Goal: Task Accomplishment & Management: Manage account settings

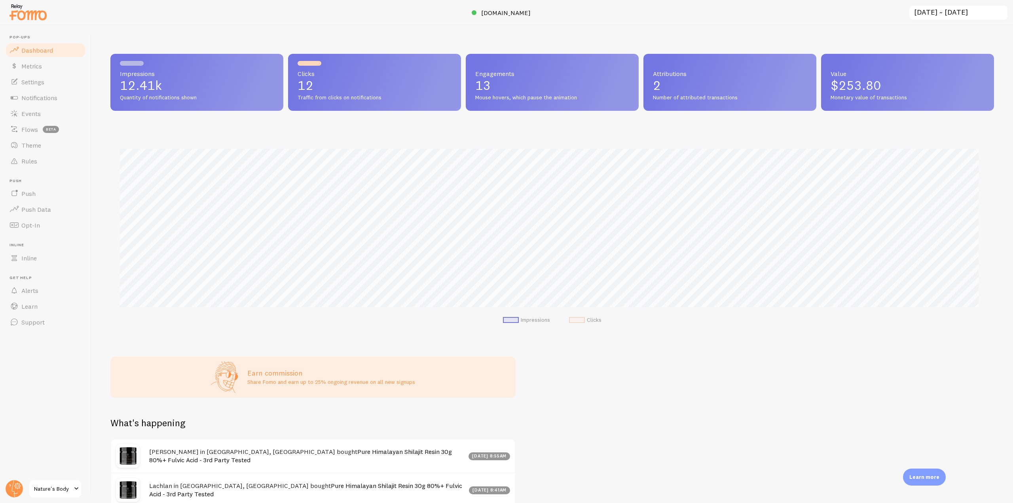
scroll to position [208, 878]
click at [51, 101] on span "Notifications" at bounding box center [39, 98] width 36 height 8
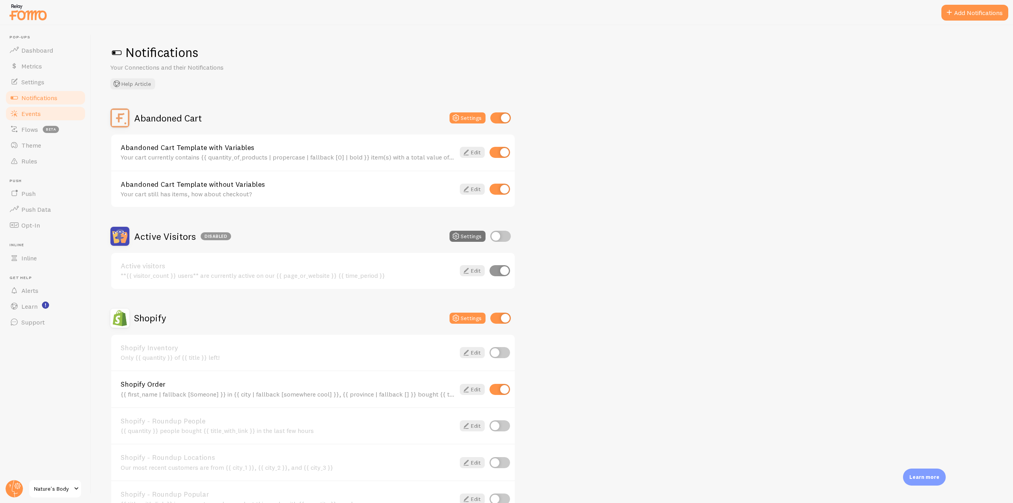
click at [41, 116] on link "Events" at bounding box center [46, 114] width 82 height 16
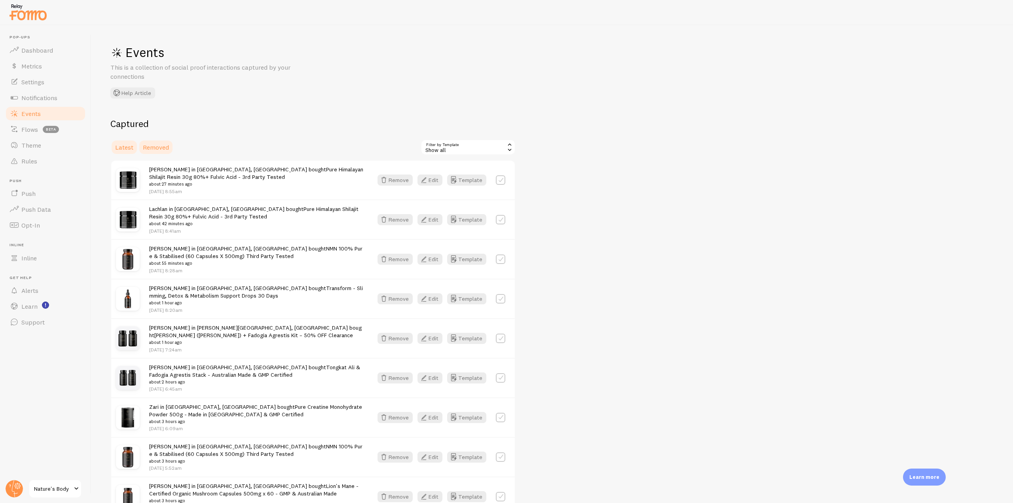
click at [160, 148] on span "Removed" at bounding box center [156, 147] width 26 height 8
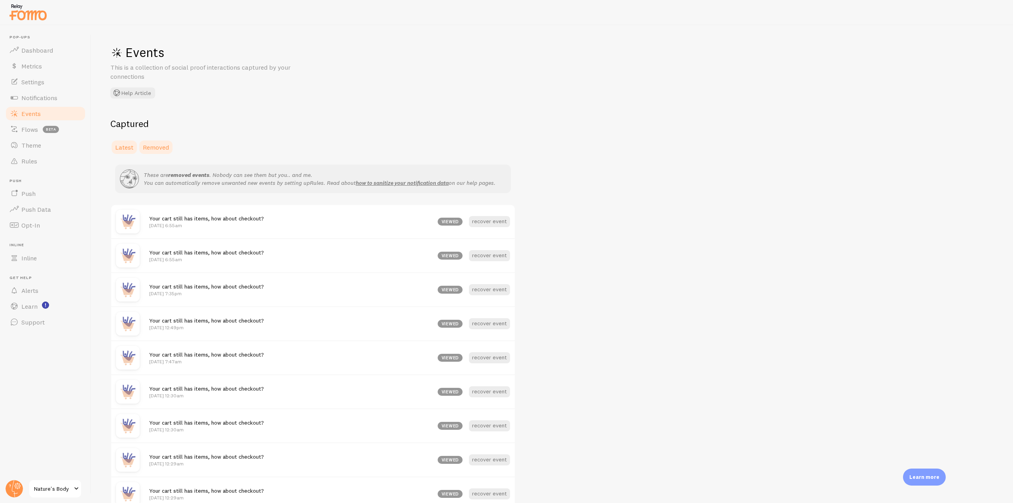
click at [128, 146] on span "Latest" at bounding box center [124, 147] width 18 height 8
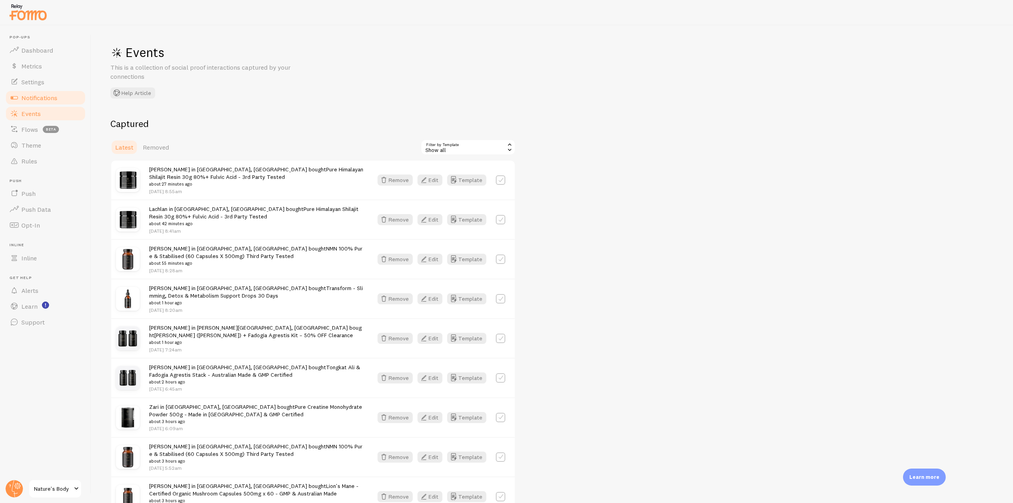
click at [48, 97] on span "Notifications" at bounding box center [39, 98] width 36 height 8
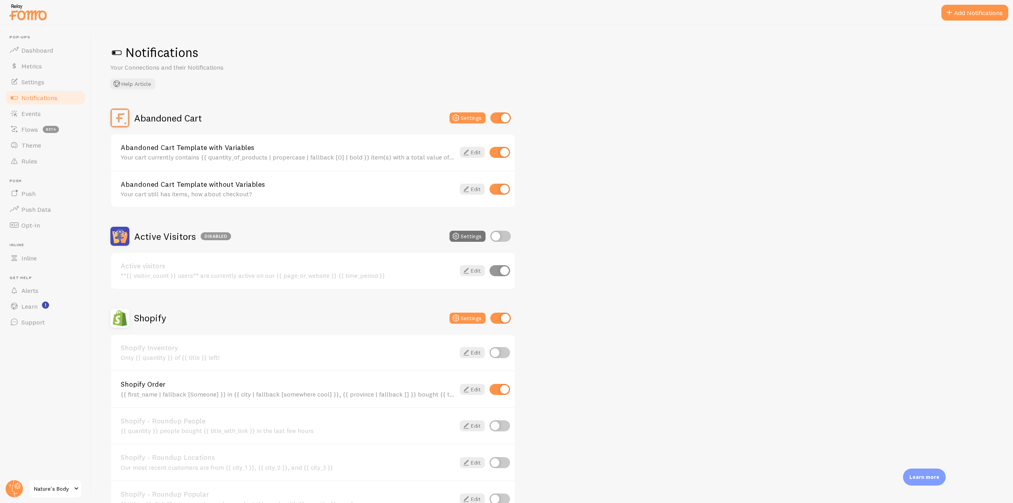
scroll to position [79, 0]
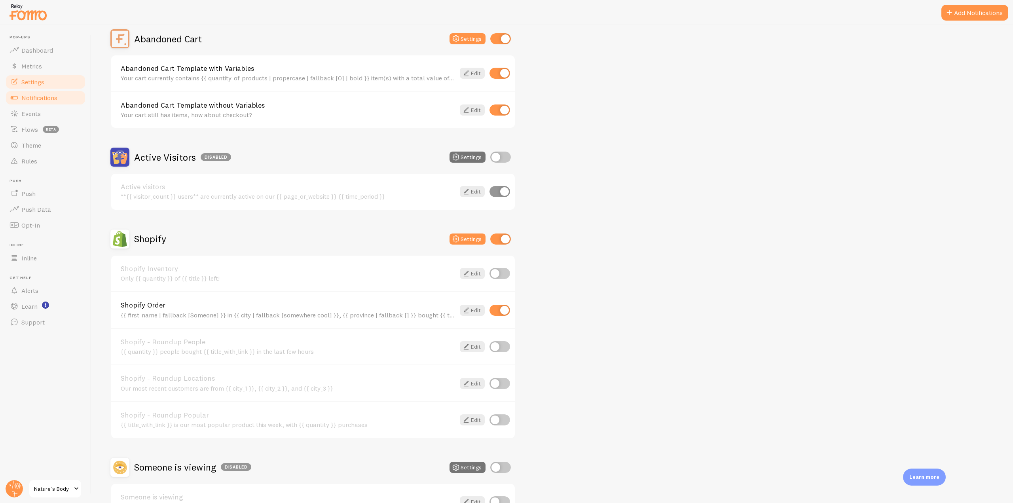
click at [40, 74] on link "Settings" at bounding box center [46, 82] width 82 height 16
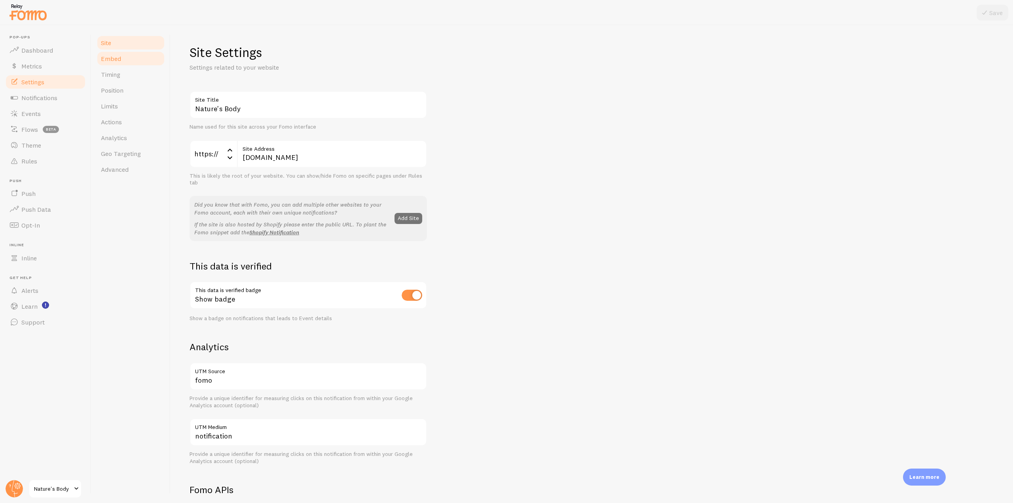
click at [115, 63] on link "Embed" at bounding box center [130, 59] width 69 height 16
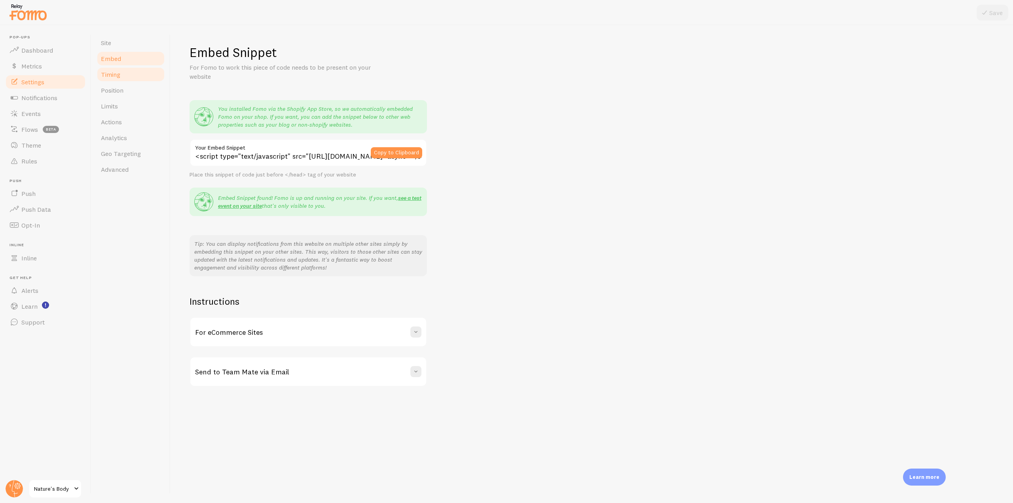
click at [121, 78] on link "Timing" at bounding box center [130, 75] width 69 height 16
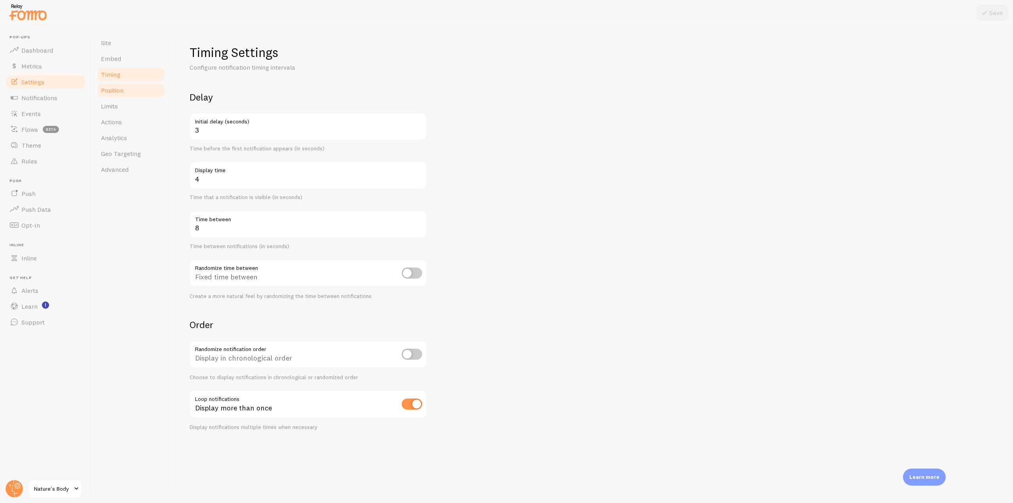
click at [122, 96] on link "Position" at bounding box center [130, 90] width 69 height 16
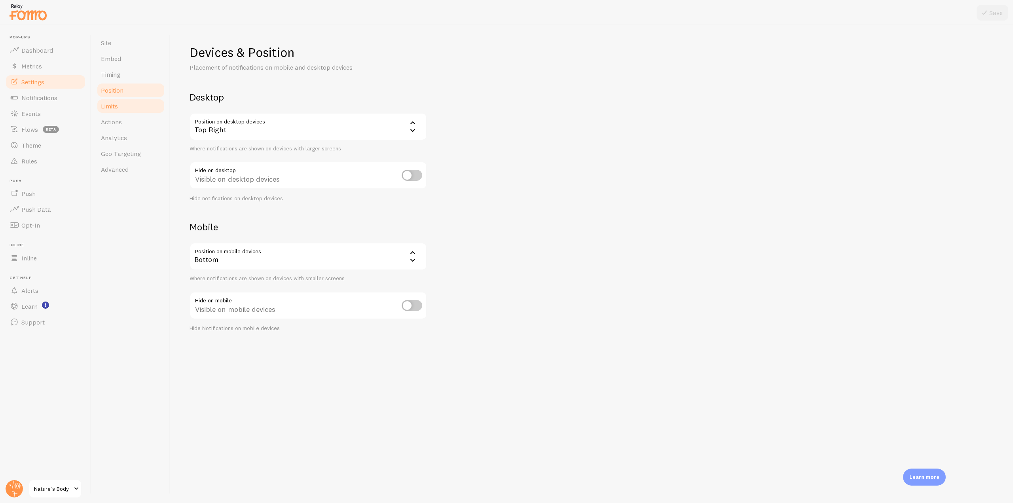
click at [118, 107] on span "Limits" at bounding box center [109, 106] width 17 height 8
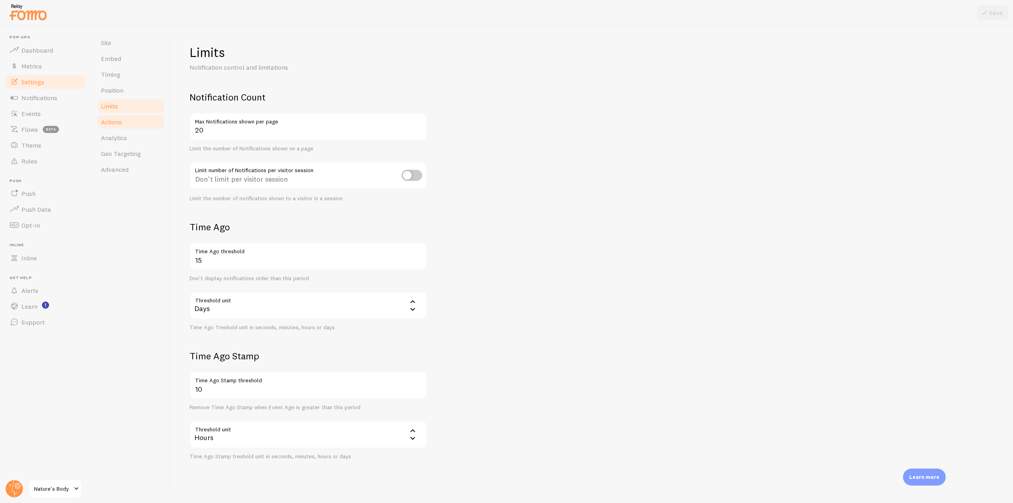
click at [120, 123] on span "Actions" at bounding box center [111, 122] width 21 height 8
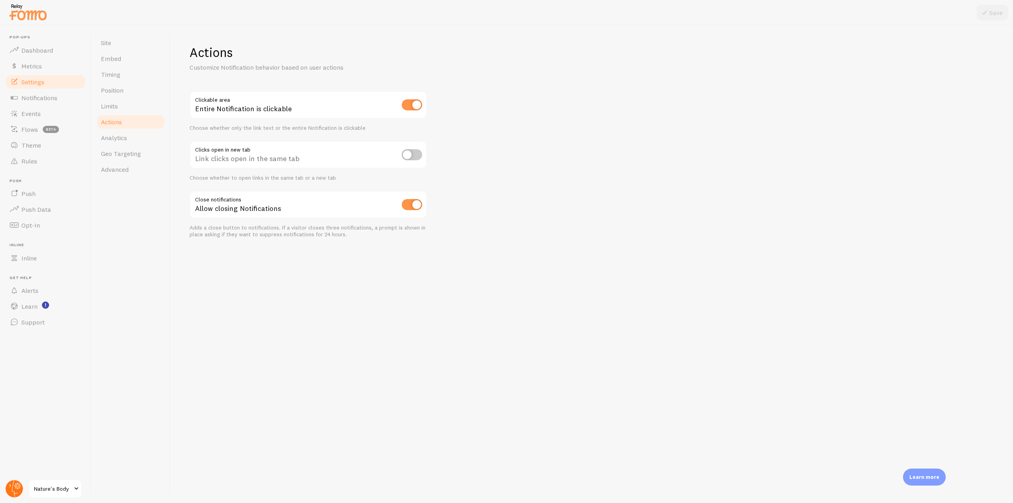
click at [12, 490] on g at bounding box center [14, 488] width 17 height 17
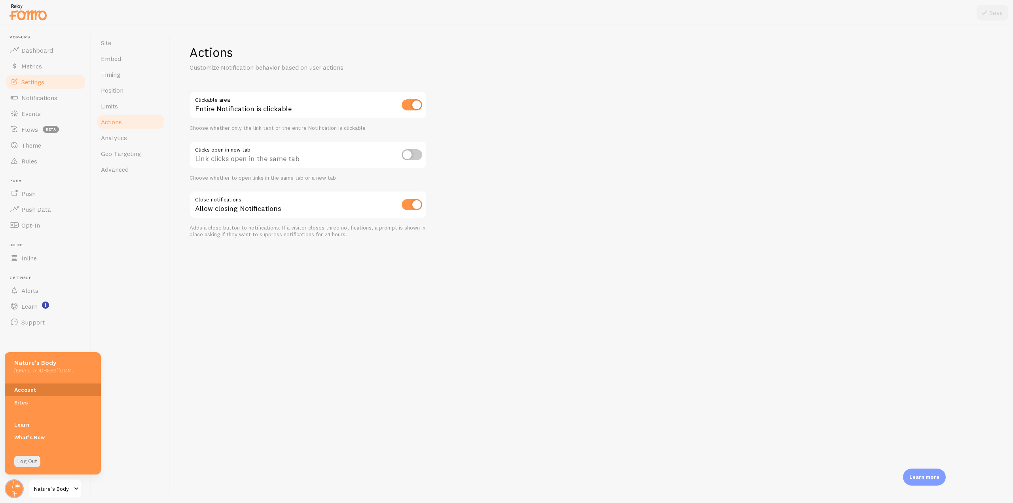
click at [40, 392] on link "Account" at bounding box center [53, 390] width 96 height 13
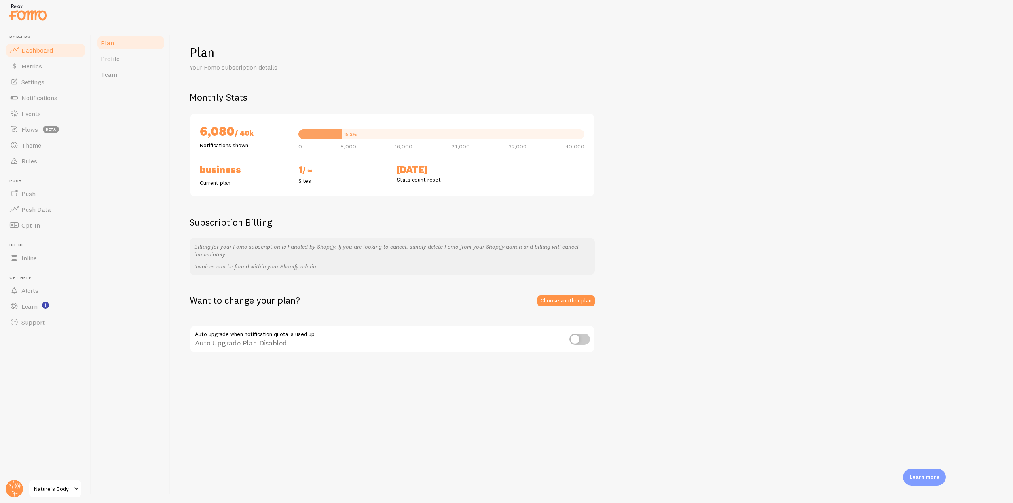
click at [52, 53] on span "Dashboard" at bounding box center [37, 50] width 32 height 8
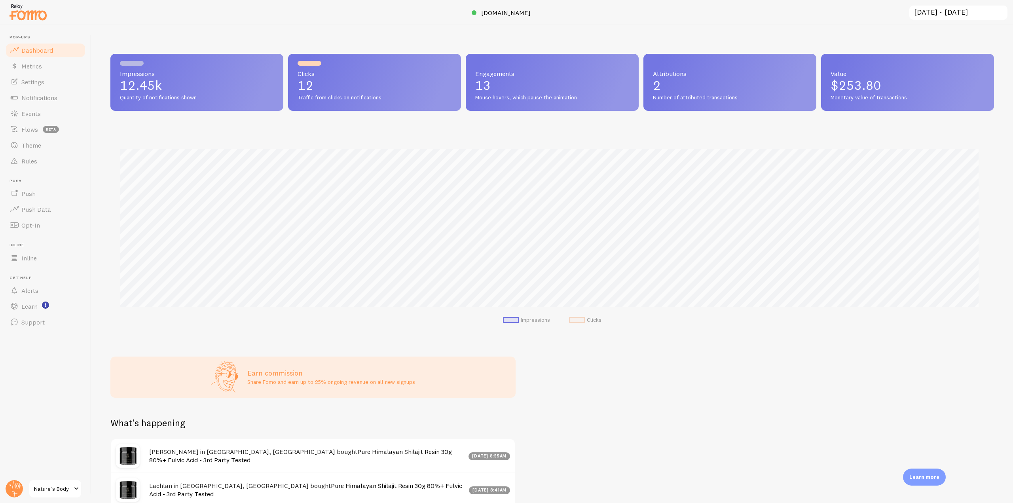
scroll to position [208, 878]
